Goal: Transaction & Acquisition: Book appointment/travel/reservation

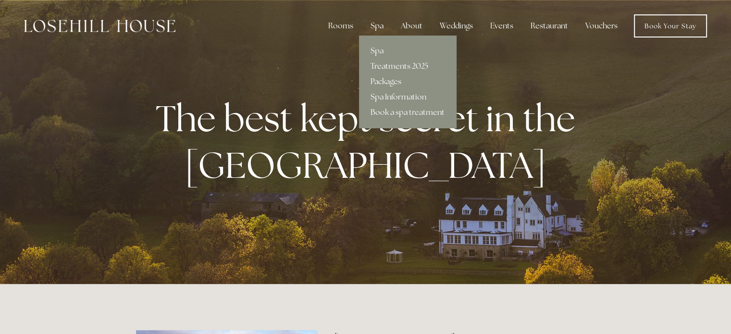
click at [379, 28] on div "Spa" at bounding box center [377, 25] width 28 height 19
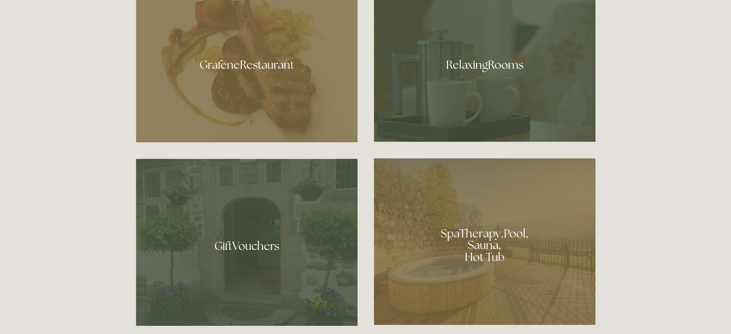
scroll to position [596, 0]
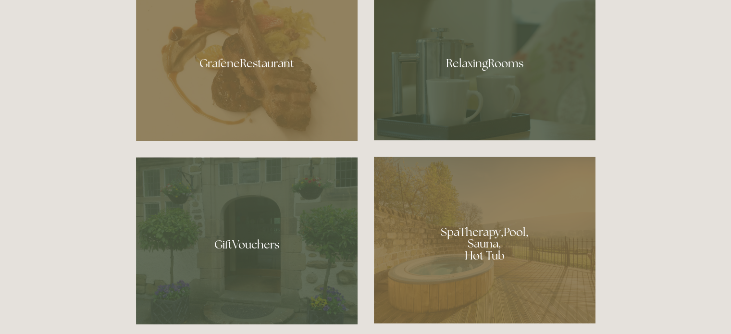
click at [472, 240] on div at bounding box center [485, 240] width 222 height 167
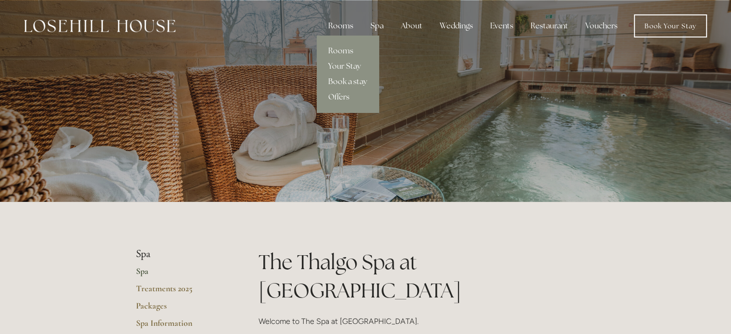
click at [337, 26] on div "Rooms" at bounding box center [341, 25] width 40 height 19
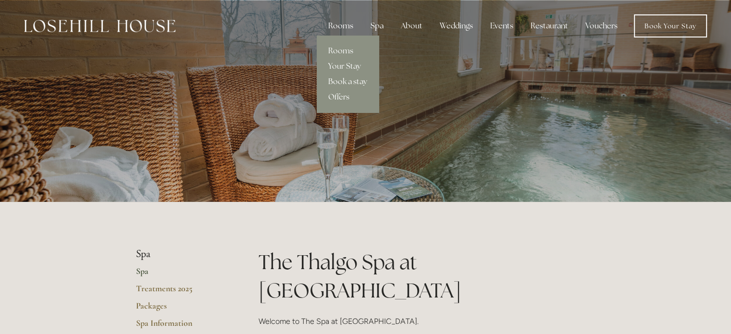
click at [342, 25] on div "Rooms" at bounding box center [341, 25] width 40 height 19
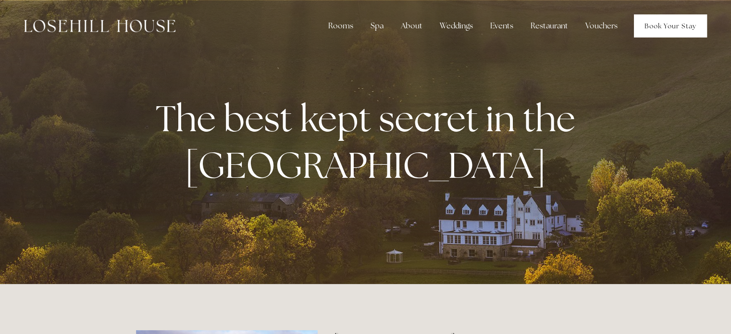
click at [671, 30] on link "Book Your Stay" at bounding box center [670, 25] width 73 height 23
click at [338, 29] on div "Rooms" at bounding box center [341, 25] width 40 height 19
click at [663, 25] on link "Book Your Stay" at bounding box center [670, 25] width 73 height 23
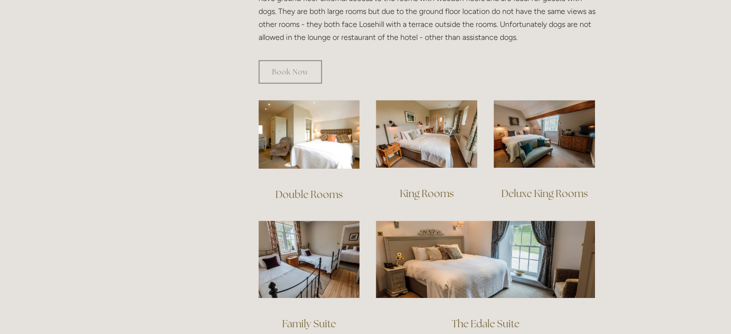
scroll to position [606, 0]
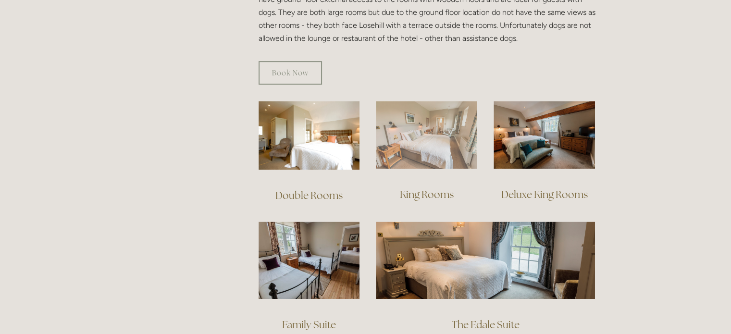
click at [431, 122] on img at bounding box center [426, 135] width 101 height 68
